Goal: Register for event/course

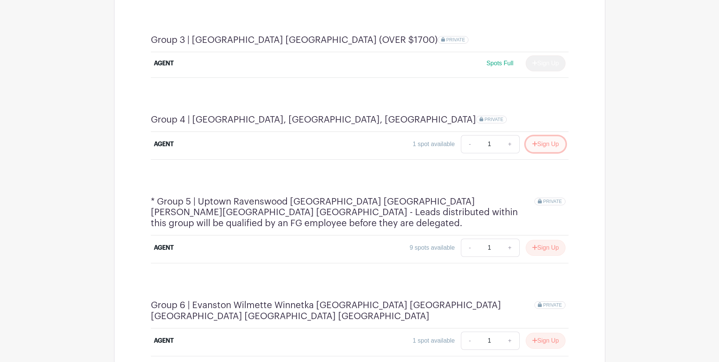
click at [561, 136] on button "Sign Up" at bounding box center [546, 144] width 40 height 16
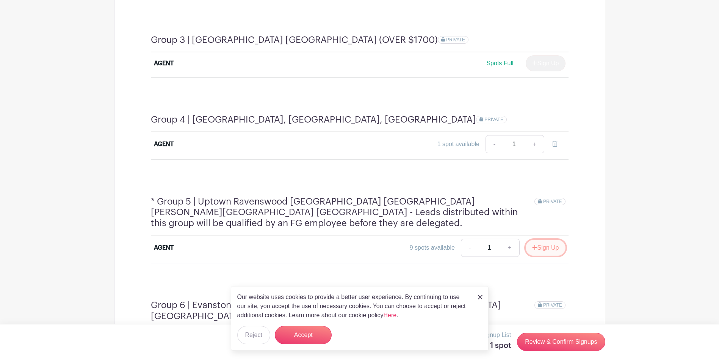
click at [545, 240] on button "Sign Up" at bounding box center [546, 248] width 40 height 16
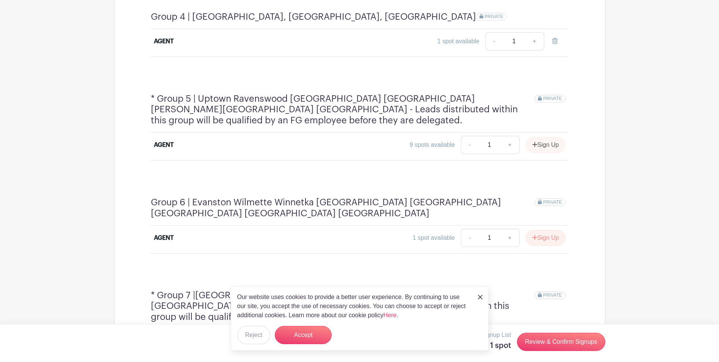
scroll to position [813, 0]
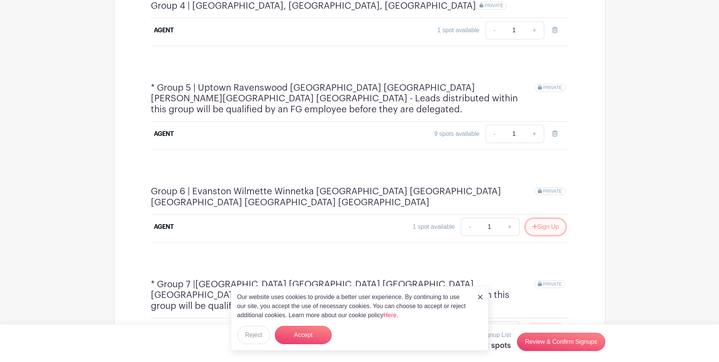
click at [549, 219] on button "Sign Up" at bounding box center [546, 227] width 40 height 16
click at [553, 339] on link "Review & Confirm Signups" at bounding box center [561, 342] width 88 height 18
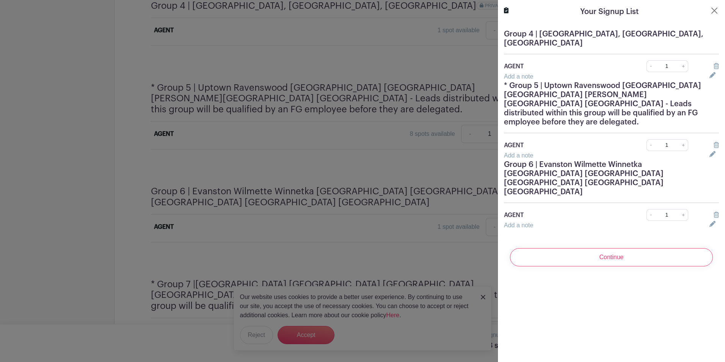
click at [581, 248] on input "Continue" at bounding box center [611, 257] width 203 height 18
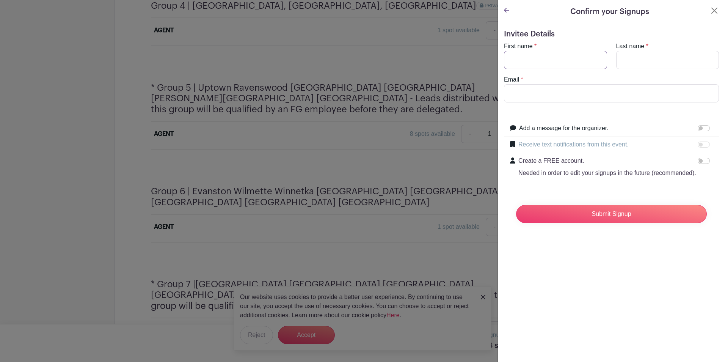
click at [538, 61] on input "First name" at bounding box center [555, 60] width 103 height 18
type input "Ivan"
type input "Ivanovski"
type input "ivanco@fultongrace.com"
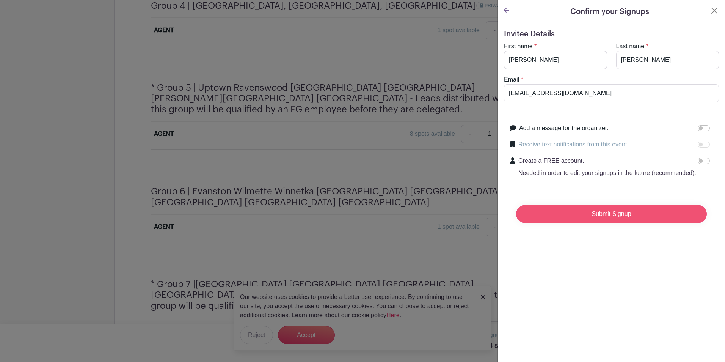
click at [588, 217] on input "Submit Signup" at bounding box center [611, 214] width 191 height 18
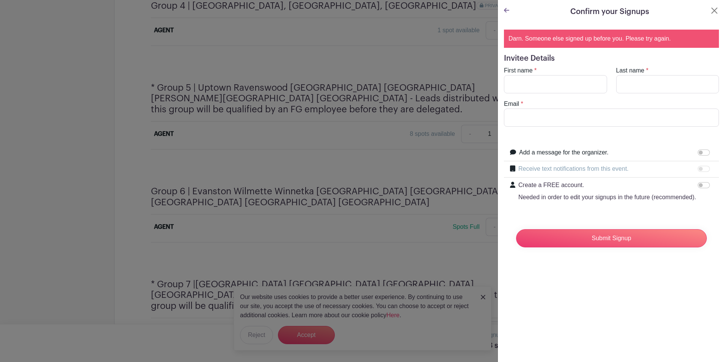
click at [460, 154] on div at bounding box center [362, 181] width 725 height 362
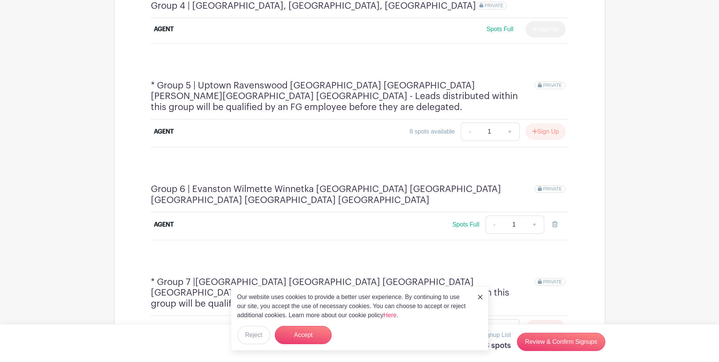
click at [481, 295] on img at bounding box center [480, 297] width 5 height 5
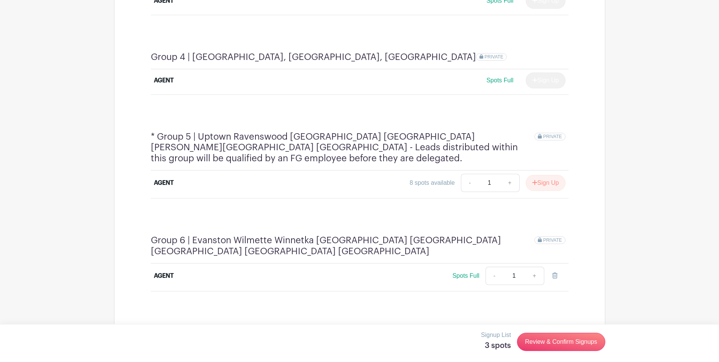
scroll to position [775, 0]
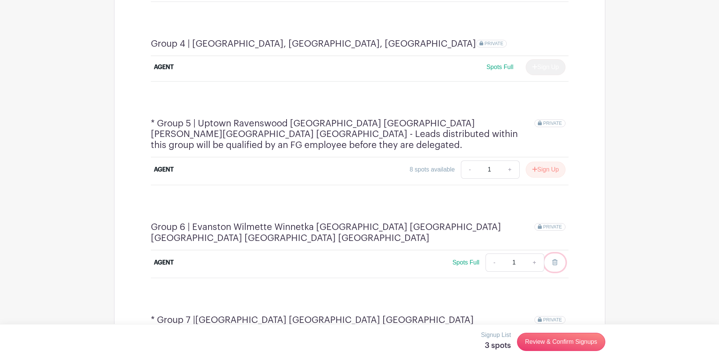
click at [555, 259] on icon at bounding box center [555, 262] width 5 height 6
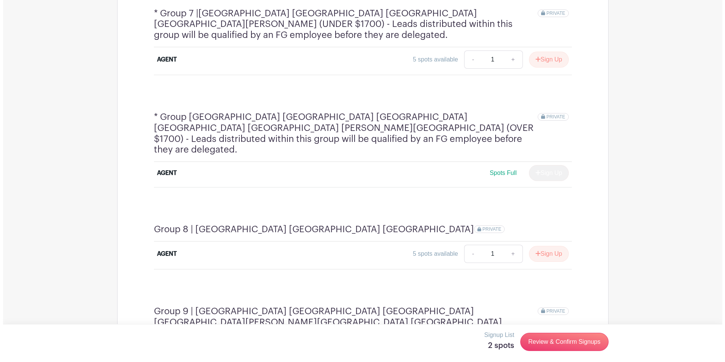
scroll to position [1116, 0]
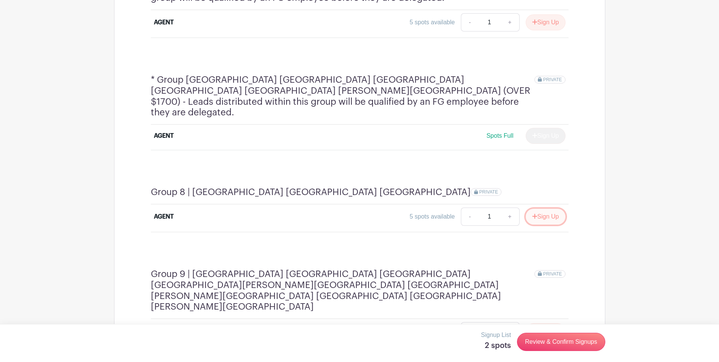
drag, startPoint x: 540, startPoint y: 180, endPoint x: 551, endPoint y: 281, distance: 102.3
click at [540, 209] on button "Sign Up" at bounding box center [546, 217] width 40 height 16
click at [557, 350] on div "Signup List 3 spots Review & Confirm Signups" at bounding box center [359, 341] width 491 height 23
click at [553, 337] on link "Review & Confirm Signups" at bounding box center [561, 342] width 88 height 18
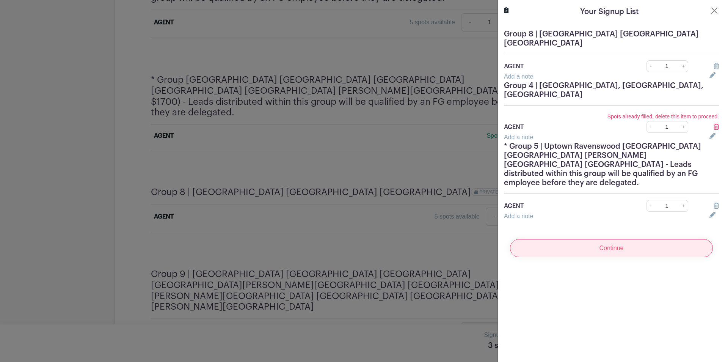
click at [600, 239] on input "Continue" at bounding box center [611, 248] width 203 height 18
drag, startPoint x: 706, startPoint y: 112, endPoint x: 713, endPoint y: 112, distance: 6.8
click at [710, 112] on div "Spots already filled, delete this item to proceed. AGENT - 1 +" at bounding box center [611, 122] width 224 height 21
drag, startPoint x: 713, startPoint y: 112, endPoint x: 708, endPoint y: 116, distance: 6.2
click at [714, 124] on icon at bounding box center [716, 127] width 5 height 6
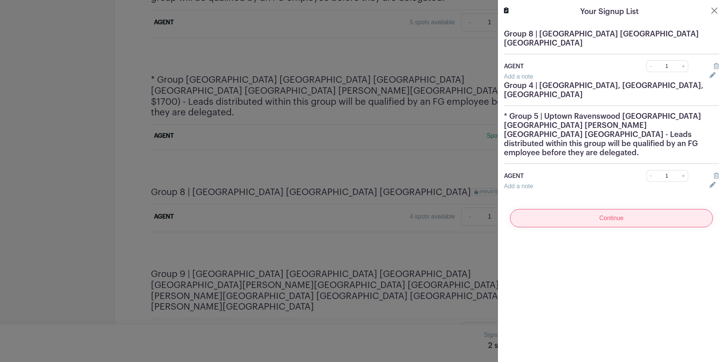
click at [595, 209] on input "Continue" at bounding box center [611, 218] width 203 height 18
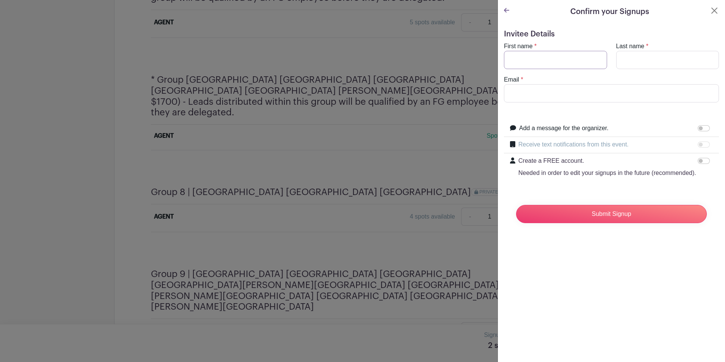
click at [530, 58] on input "First name" at bounding box center [555, 60] width 103 height 18
type input "Ivan"
type input "Ivanovski"
type input "ivanco@fultongrace.com"
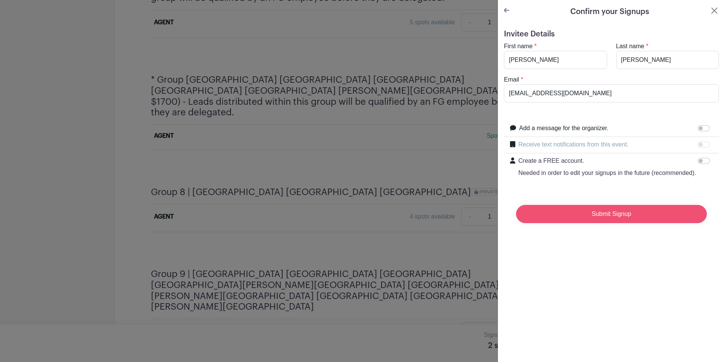
click at [568, 218] on input "Submit Signup" at bounding box center [611, 214] width 191 height 18
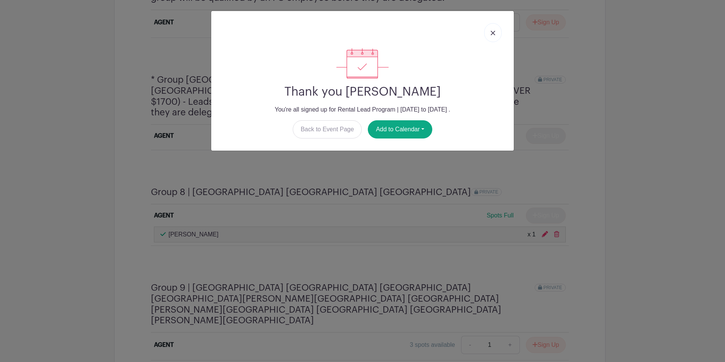
scroll to position [1130, 0]
click at [389, 126] on button "Add to Calendar" at bounding box center [400, 129] width 64 height 18
click at [388, 146] on link "Google Calendar" at bounding box center [398, 149] width 60 height 12
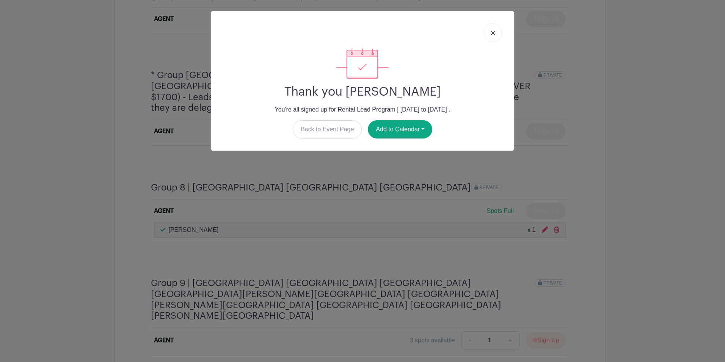
scroll to position [1128, 0]
click at [410, 132] on button "Add to Calendar" at bounding box center [400, 129] width 64 height 18
click at [398, 149] on link "Google Calendar" at bounding box center [398, 149] width 60 height 12
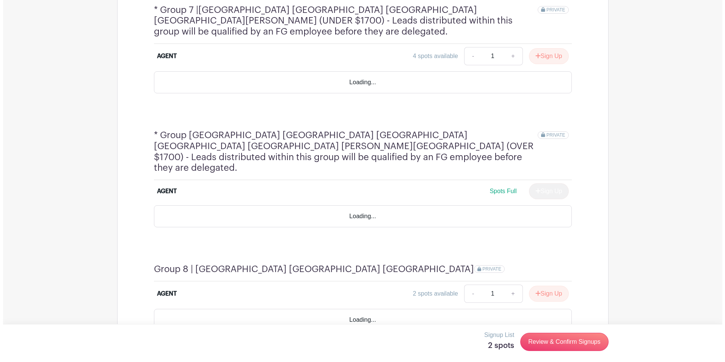
scroll to position [1094, 0]
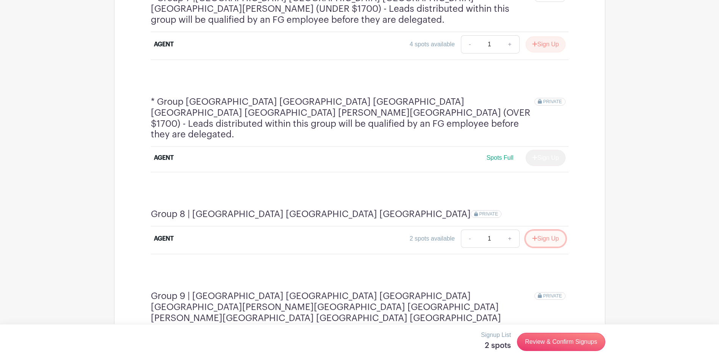
click at [546, 231] on button "Sign Up" at bounding box center [546, 239] width 40 height 16
click at [557, 344] on link "Review & Confirm Signups" at bounding box center [561, 342] width 88 height 18
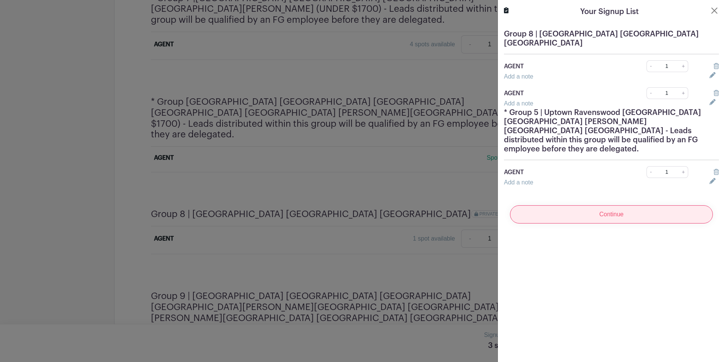
click at [556, 205] on input "Continue" at bounding box center [611, 214] width 203 height 18
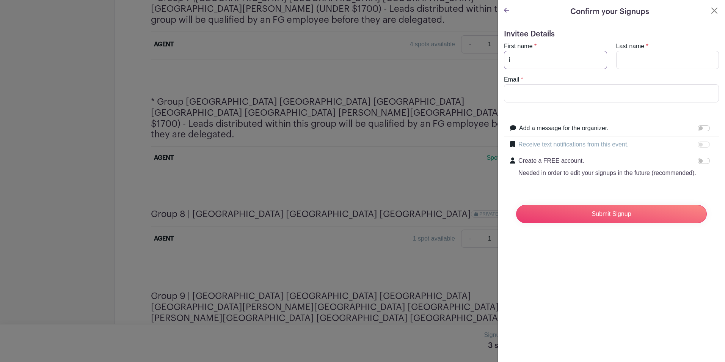
click at [528, 61] on input "i" at bounding box center [555, 60] width 103 height 18
type input "[PERSON_NAME]"
type input "[EMAIL_ADDRESS][DOMAIN_NAME]"
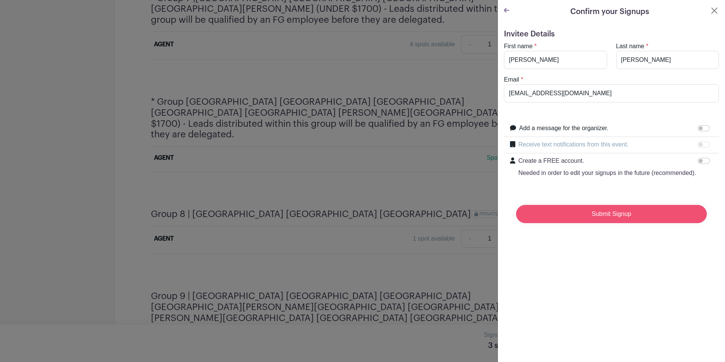
click at [583, 223] on input "Submit Signup" at bounding box center [611, 214] width 191 height 18
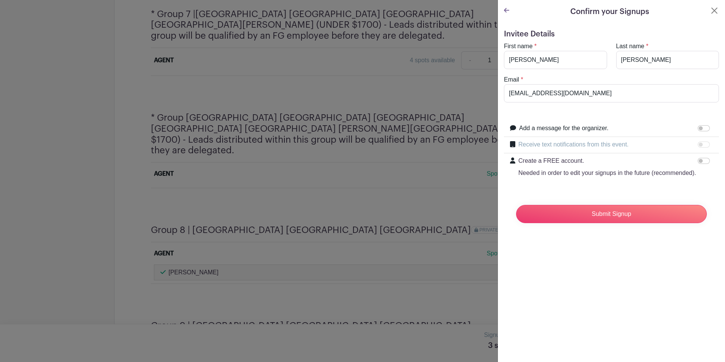
scroll to position [1110, 0]
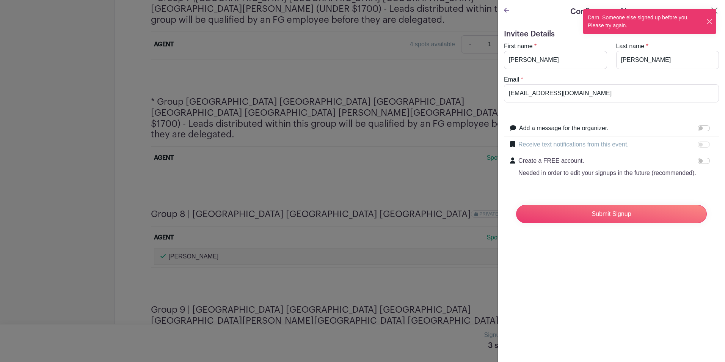
click at [710, 18] on button "Close" at bounding box center [709, 22] width 7 height 8
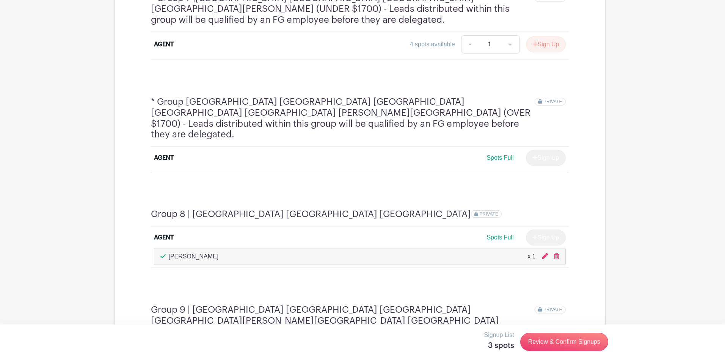
click at [467, 227] on div at bounding box center [362, 181] width 725 height 362
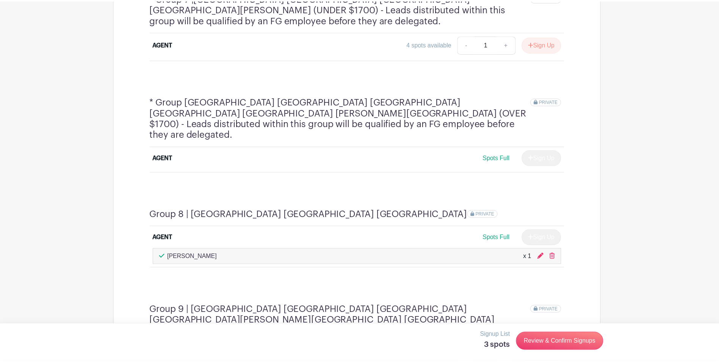
scroll to position [1108, 0]
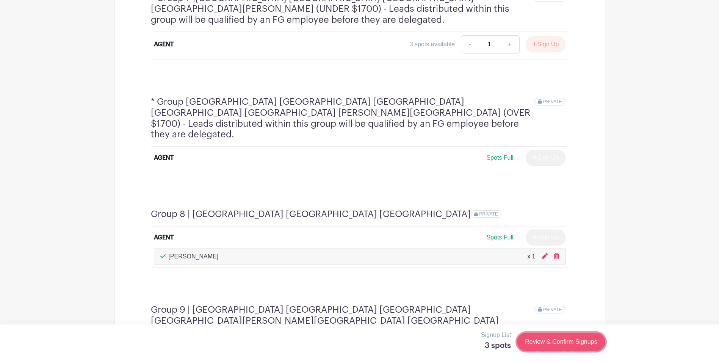
click at [535, 341] on link "Review & Confirm Signups" at bounding box center [561, 342] width 88 height 18
click at [412, 287] on div at bounding box center [362, 181] width 725 height 362
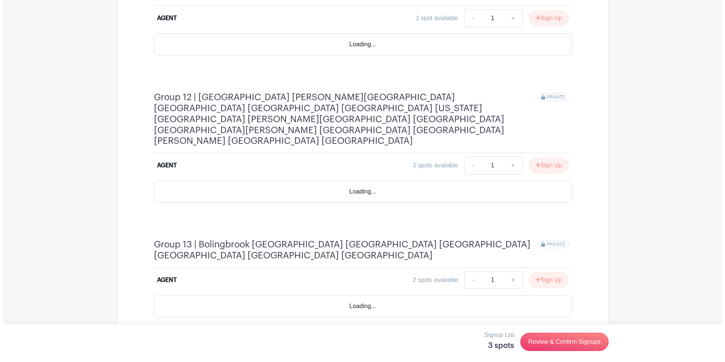
scroll to position [1677, 0]
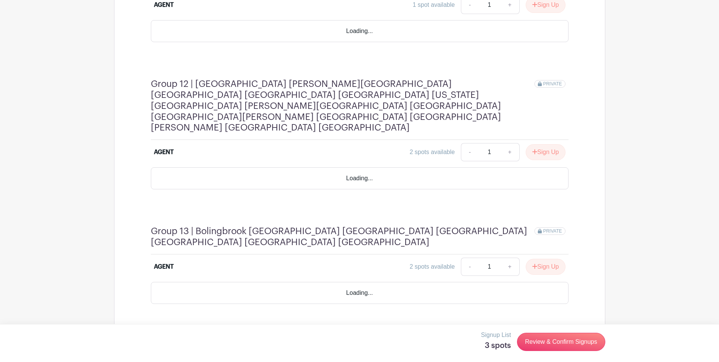
click at [495, 338] on p "Signup List" at bounding box center [496, 334] width 30 height 9
click at [565, 344] on link "Review & Confirm Signups" at bounding box center [561, 342] width 88 height 18
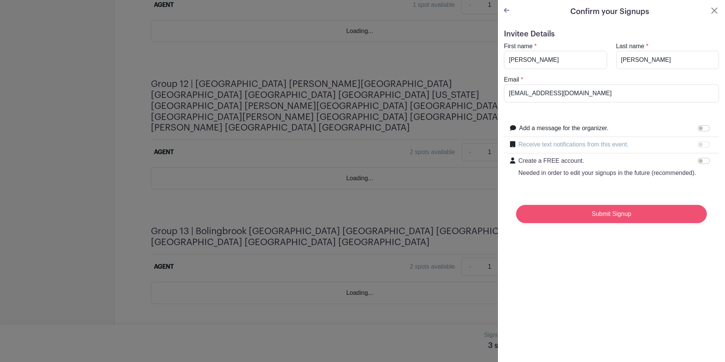
click at [578, 223] on input "Submit Signup" at bounding box center [611, 214] width 191 height 18
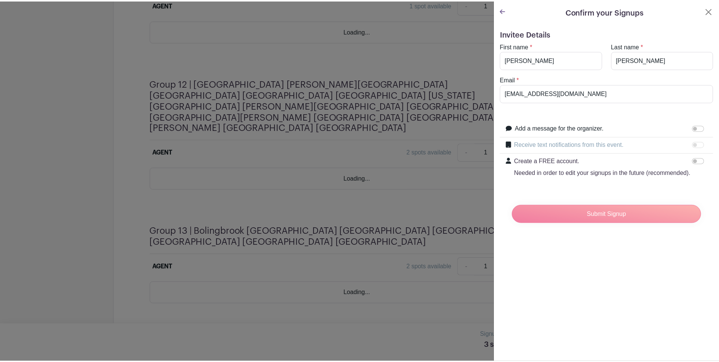
scroll to position [1653, 0]
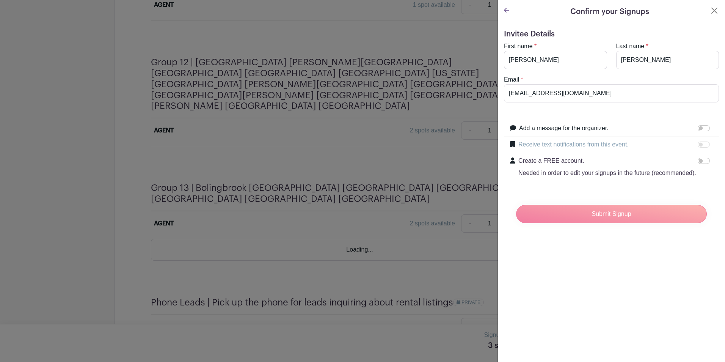
click at [351, 209] on div at bounding box center [362, 181] width 725 height 362
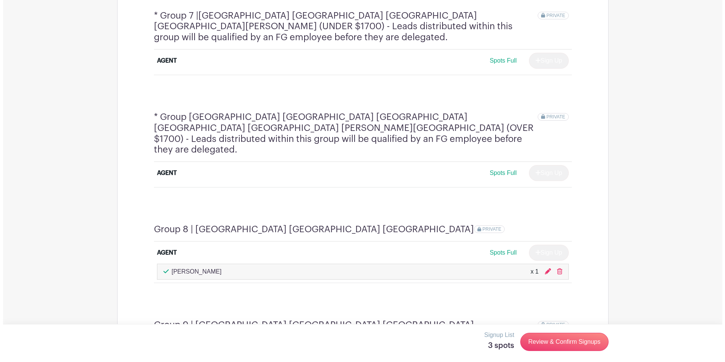
scroll to position [1122, 0]
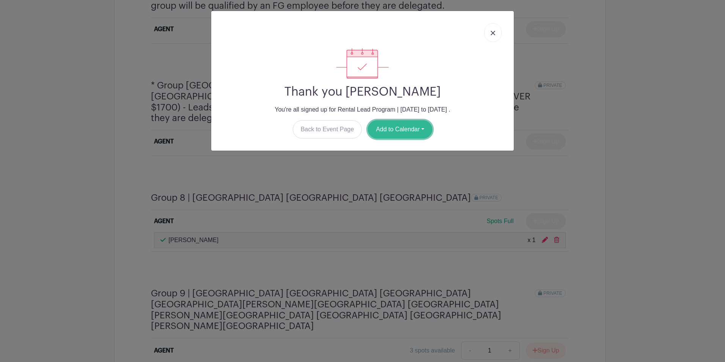
click at [383, 130] on button "Add to Calendar" at bounding box center [400, 129] width 64 height 18
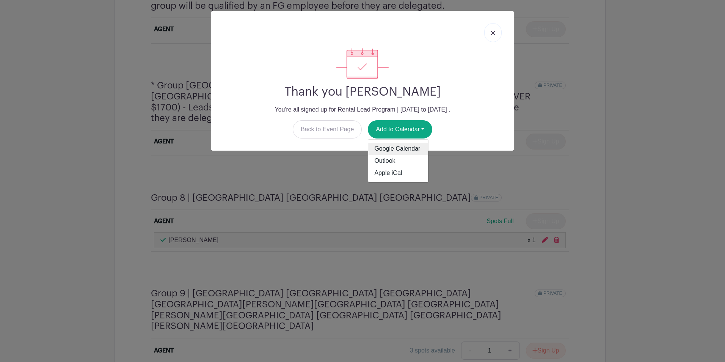
click at [391, 151] on link "Google Calendar" at bounding box center [398, 149] width 60 height 12
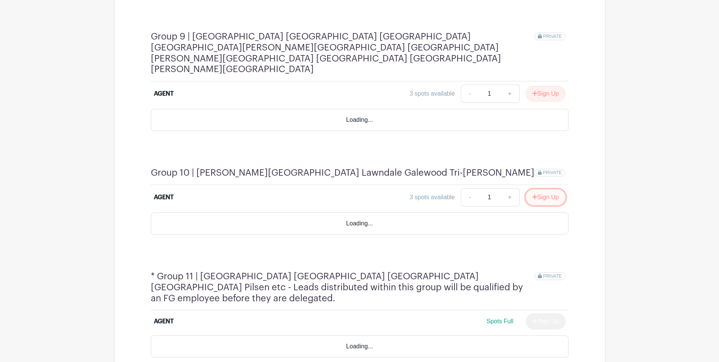
click at [540, 189] on button "Sign Up" at bounding box center [546, 197] width 40 height 16
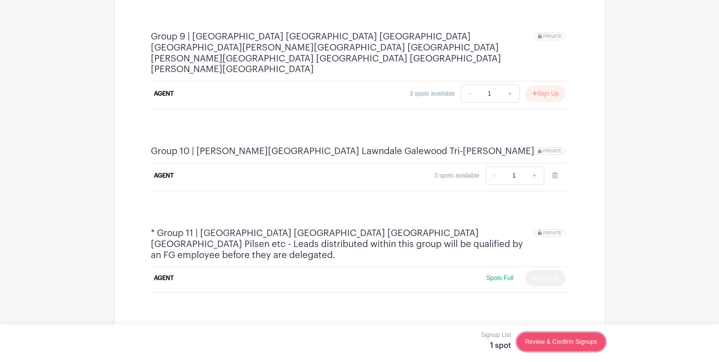
click at [535, 343] on link "Review & Confirm Signups" at bounding box center [561, 342] width 88 height 18
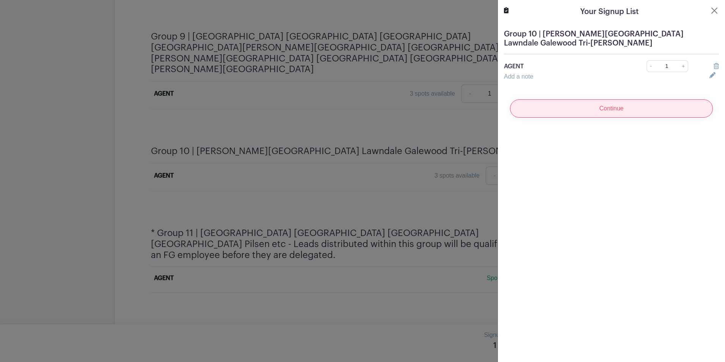
click at [567, 108] on input "Continue" at bounding box center [611, 108] width 203 height 18
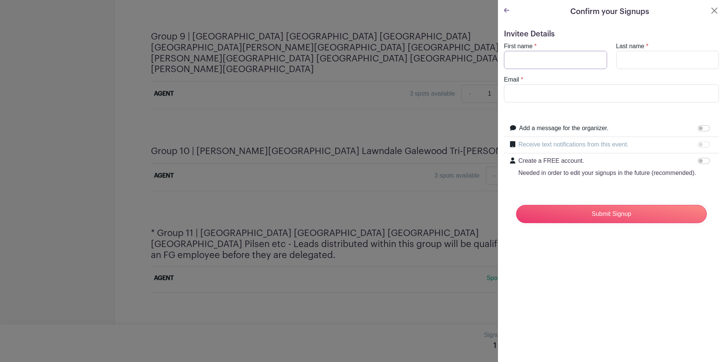
click at [544, 52] on input "First name" at bounding box center [555, 60] width 103 height 18
type input "Ivan"
type input "Ivanovski"
type input "ivanco@fultongrace.com"
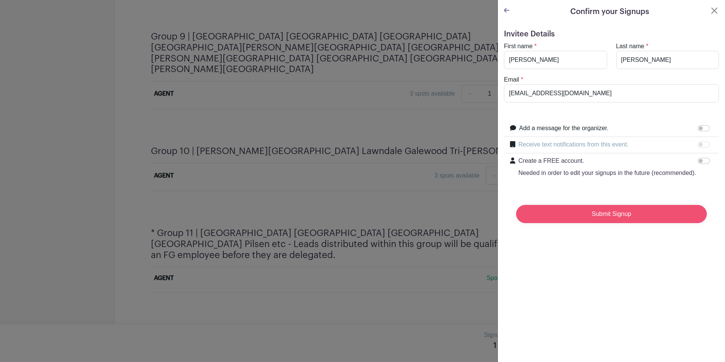
click at [579, 223] on input "Submit Signup" at bounding box center [611, 214] width 191 height 18
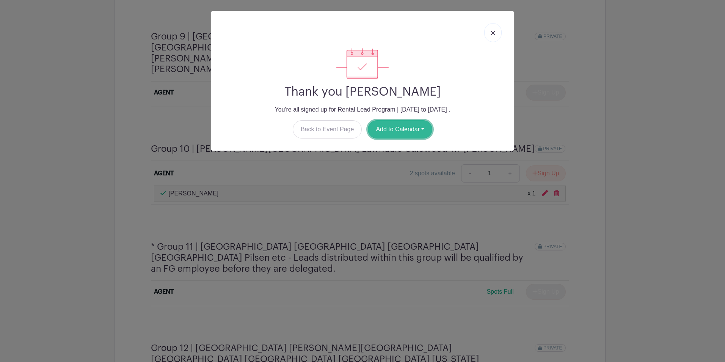
click at [410, 134] on button "Add to Calendar" at bounding box center [400, 129] width 64 height 18
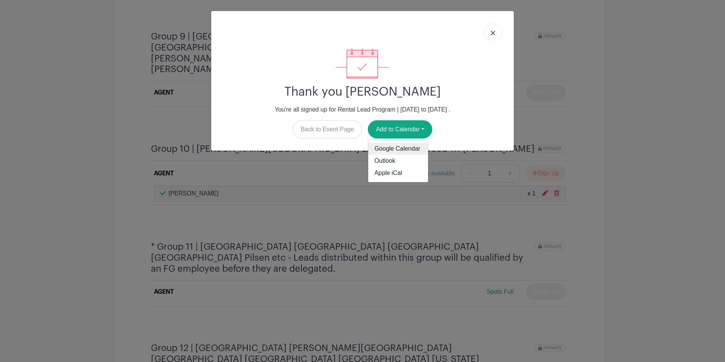
click at [396, 148] on link "Google Calendar" at bounding box center [398, 149] width 60 height 12
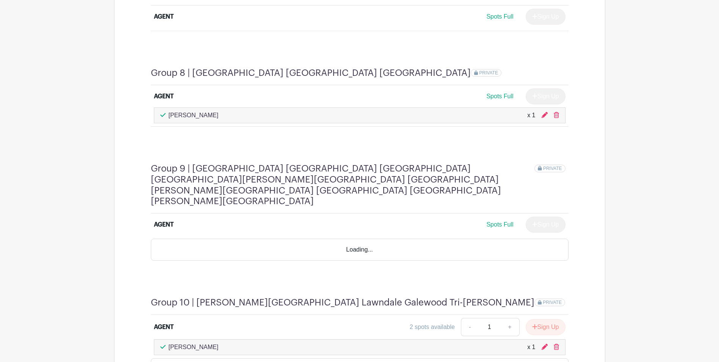
scroll to position [1251, 0]
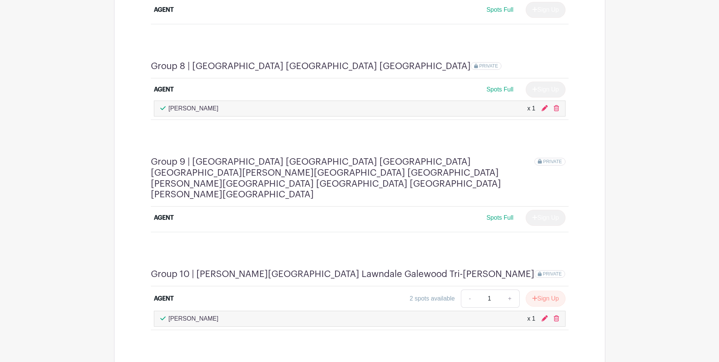
drag, startPoint x: 558, startPoint y: 260, endPoint x: 399, endPoint y: 35, distance: 275.8
click at [558, 315] on icon at bounding box center [556, 318] width 5 height 6
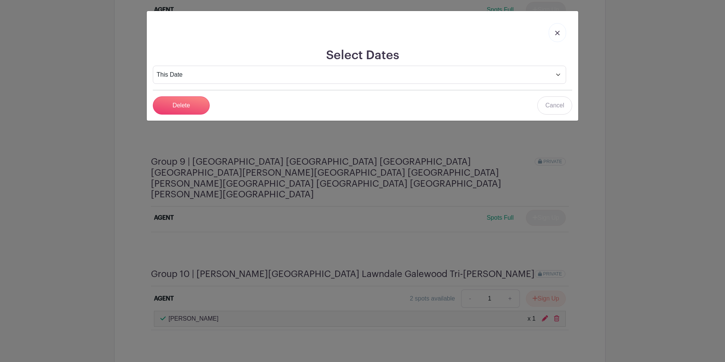
click at [562, 32] on link at bounding box center [557, 32] width 17 height 19
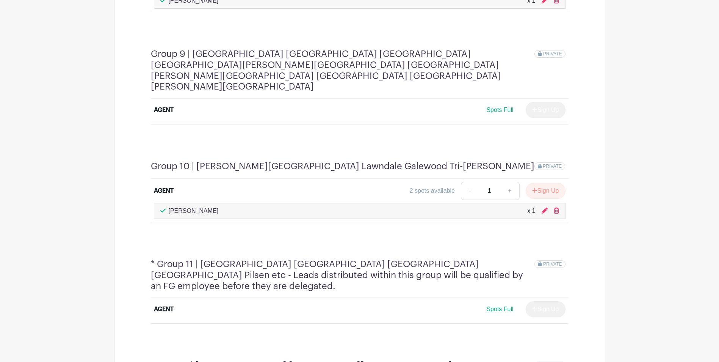
scroll to position [1327, 0]
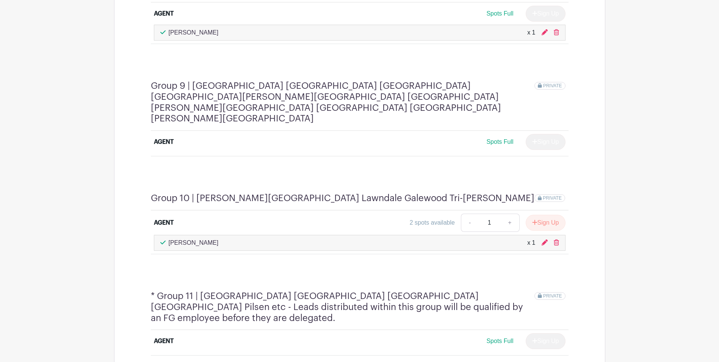
drag, startPoint x: 558, startPoint y: 184, endPoint x: 396, endPoint y: 30, distance: 223.2
click at [557, 239] on icon at bounding box center [556, 242] width 5 height 6
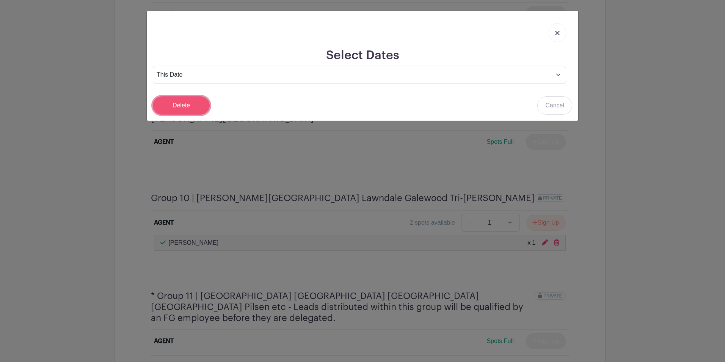
click at [193, 109] on input "Delete" at bounding box center [181, 105] width 57 height 18
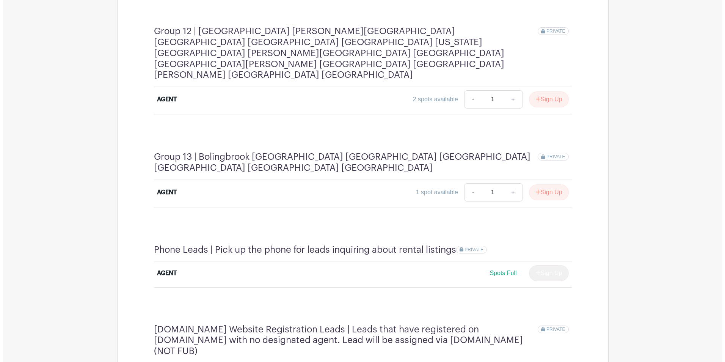
scroll to position [1601, 0]
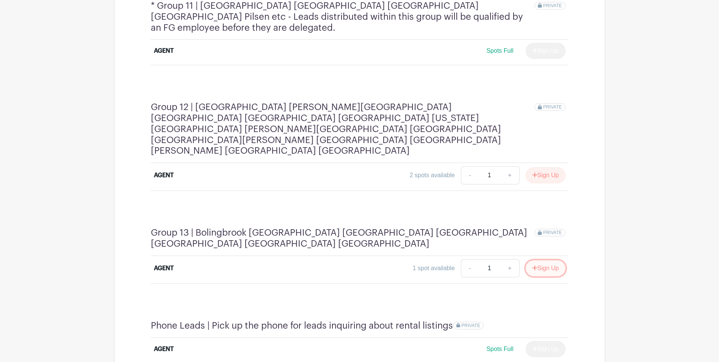
click at [529, 260] on button "Sign Up" at bounding box center [546, 268] width 40 height 16
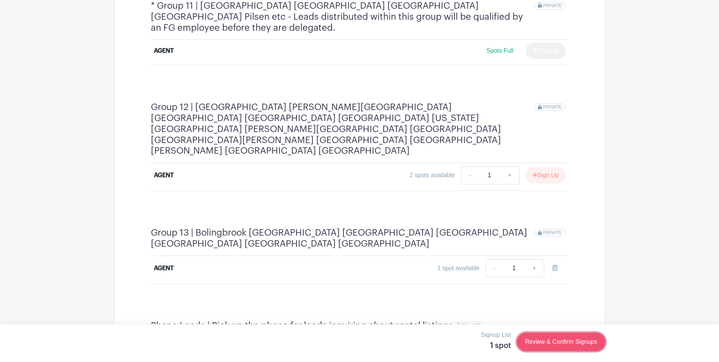
click at [569, 344] on link "Review & Confirm Signups" at bounding box center [561, 342] width 88 height 18
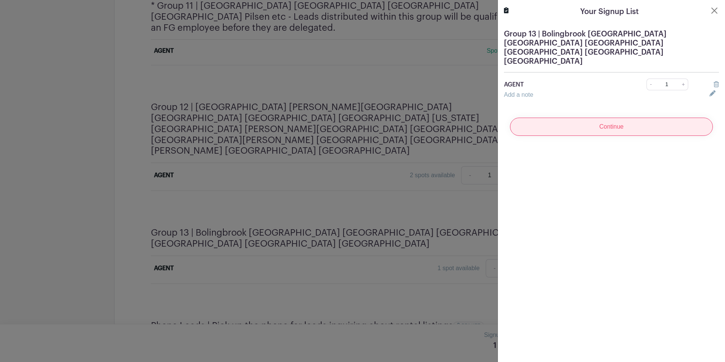
click at [568, 118] on input "Continue" at bounding box center [611, 127] width 203 height 18
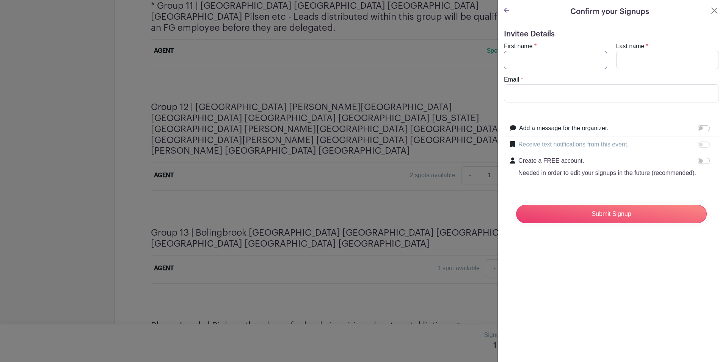
click at [537, 54] on input "First name" at bounding box center [555, 60] width 103 height 18
type input "[PERSON_NAME]"
type input "[EMAIL_ADDRESS][DOMAIN_NAME]"
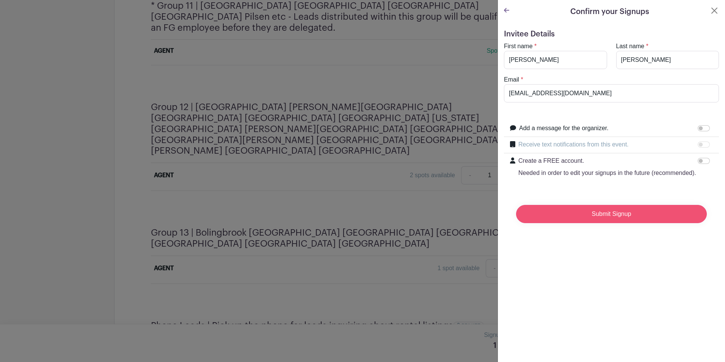
click at [560, 223] on input "Submit Signup" at bounding box center [611, 214] width 191 height 18
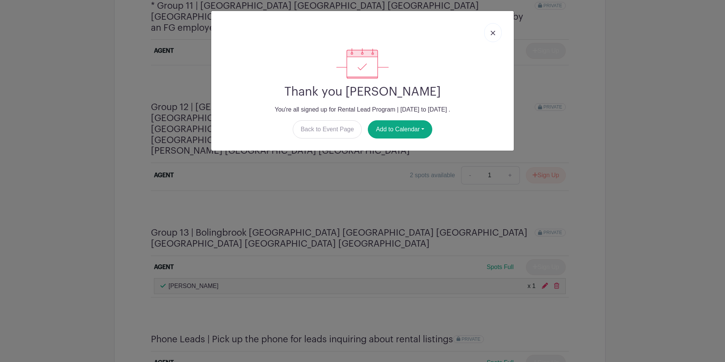
click at [399, 140] on div "Thank you [PERSON_NAME] You're all signed up for Rental Lead Program | [DATE] t…" at bounding box center [362, 81] width 303 height 140
click at [387, 133] on button "Add to Calendar" at bounding box center [400, 129] width 64 height 18
click at [407, 149] on link "Google Calendar" at bounding box center [398, 149] width 60 height 12
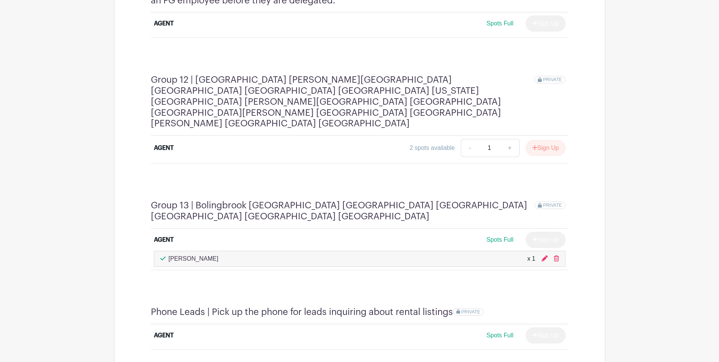
scroll to position [1615, 0]
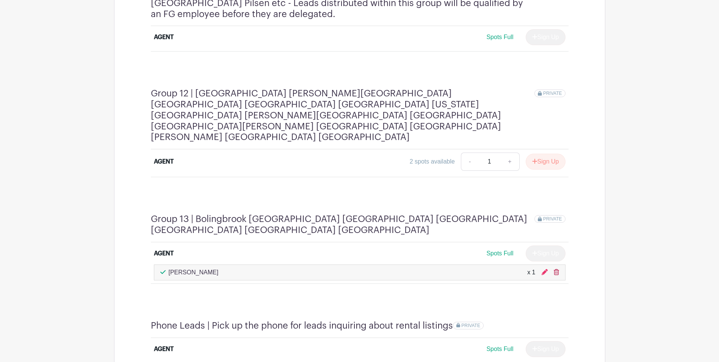
click at [555, 269] on icon at bounding box center [556, 272] width 5 height 6
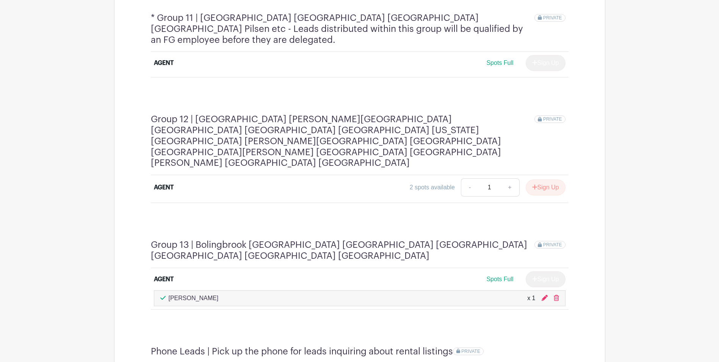
scroll to position [1577, 0]
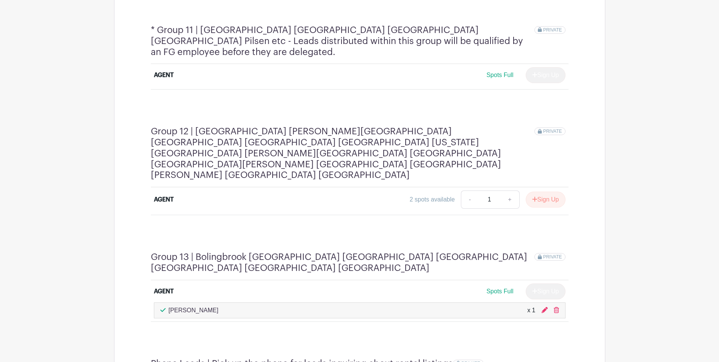
click at [430, 251] on h4 "Group 13 | Bolingbrook [GEOGRAPHIC_DATA] [GEOGRAPHIC_DATA] [GEOGRAPHIC_DATA] [G…" at bounding box center [343, 262] width 384 height 22
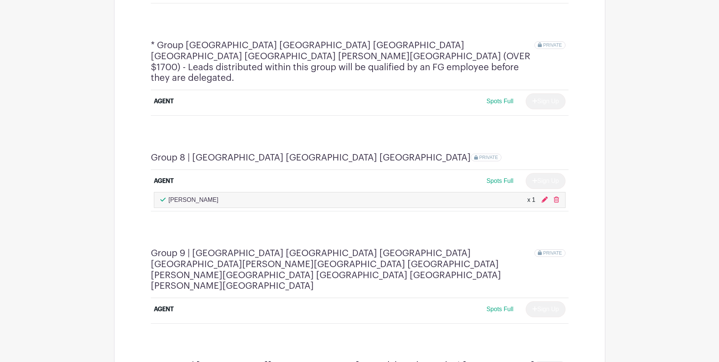
scroll to position [933, 0]
